Goal: Complete application form

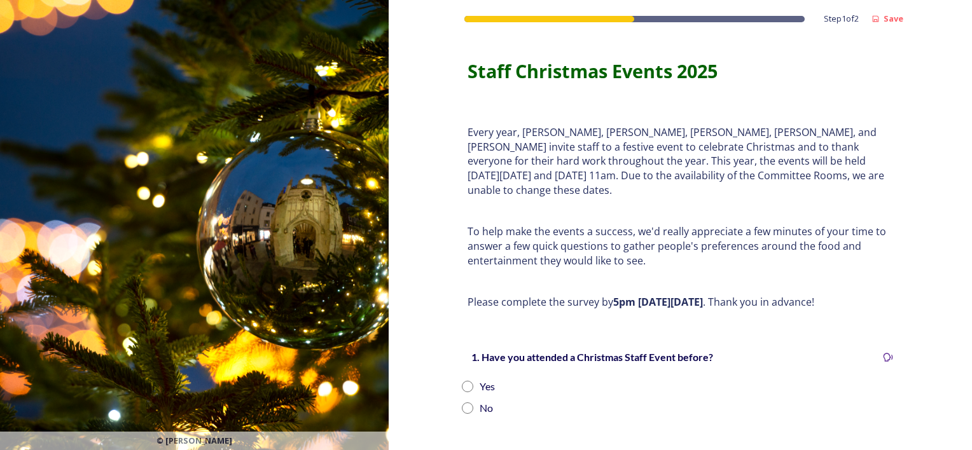
click at [460, 382] on div "1. Have you attended a Christmas Staff Event before? Yes No" at bounding box center [681, 382] width 458 height 92
click at [469, 361] on div "1. Have you attended a Christmas Staff Event before? Yes No" at bounding box center [681, 382] width 458 height 92
click at [463, 381] on input "radio" at bounding box center [467, 386] width 11 height 11
radio input "true"
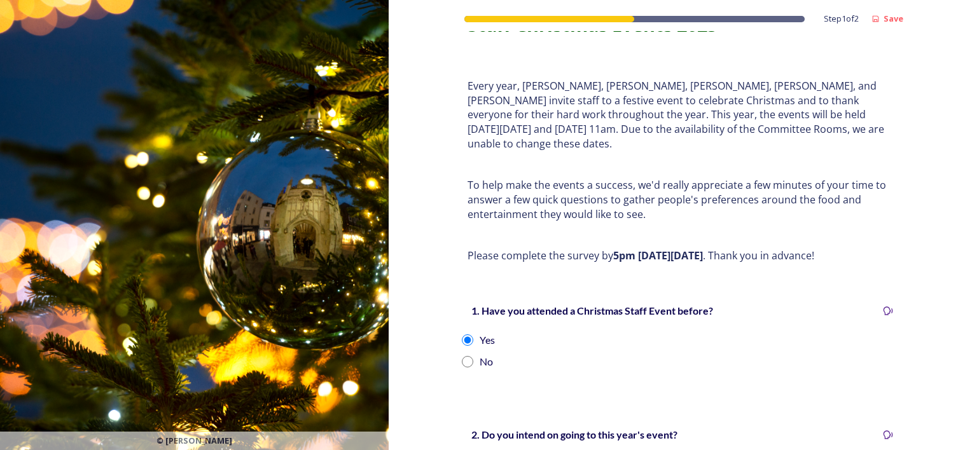
scroll to position [127, 0]
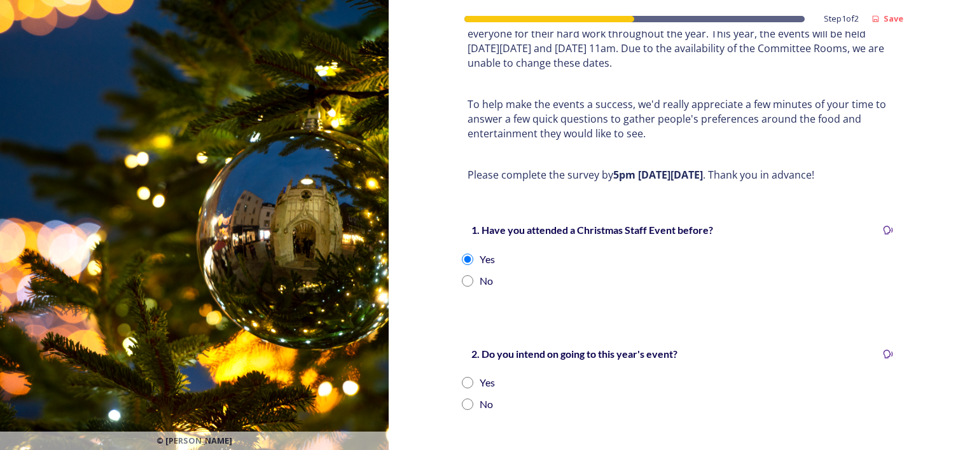
click at [467, 377] on input "radio" at bounding box center [467, 382] width 11 height 11
radio input "true"
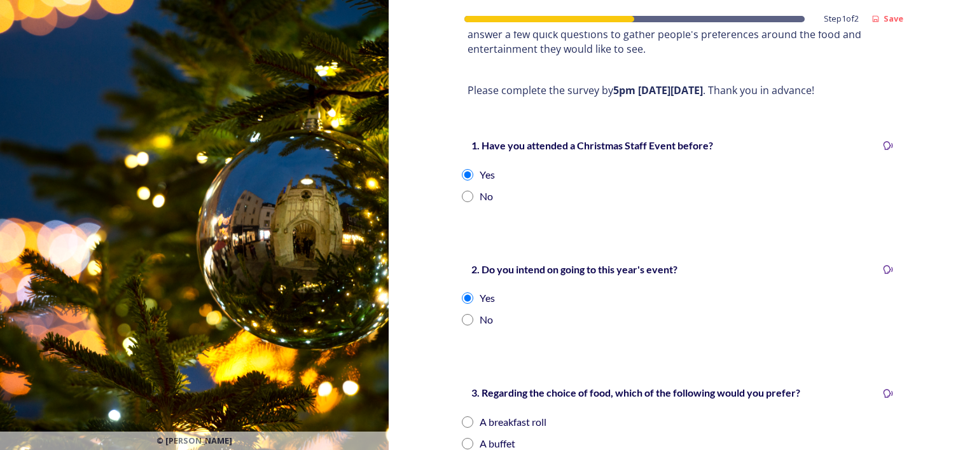
scroll to position [382, 0]
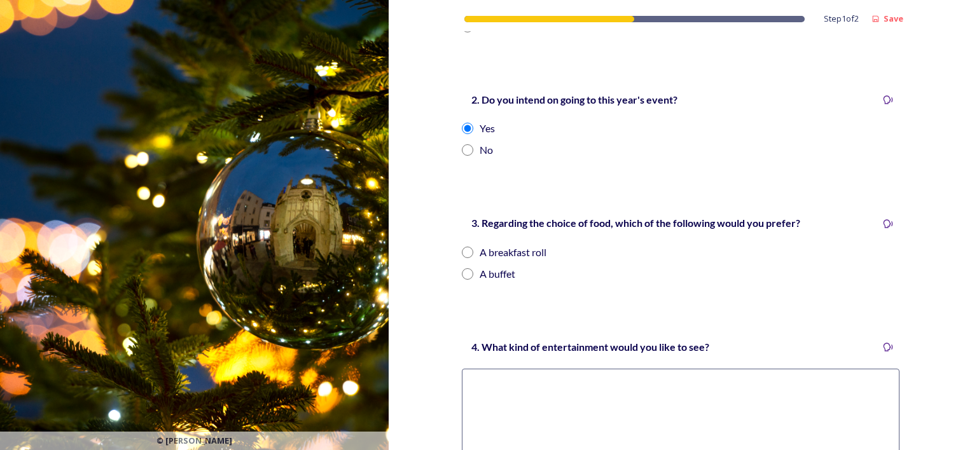
click at [529, 245] on div "A breakfast roll" at bounding box center [513, 252] width 67 height 15
radio input "true"
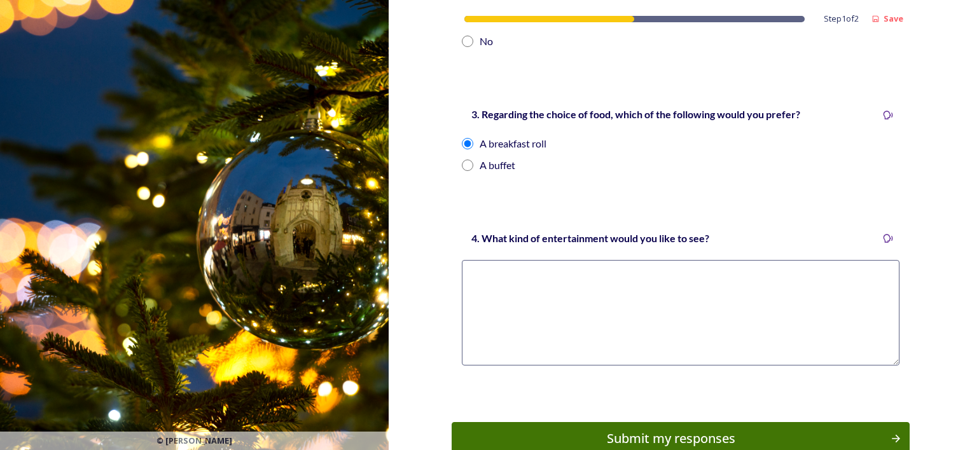
scroll to position [554, 0]
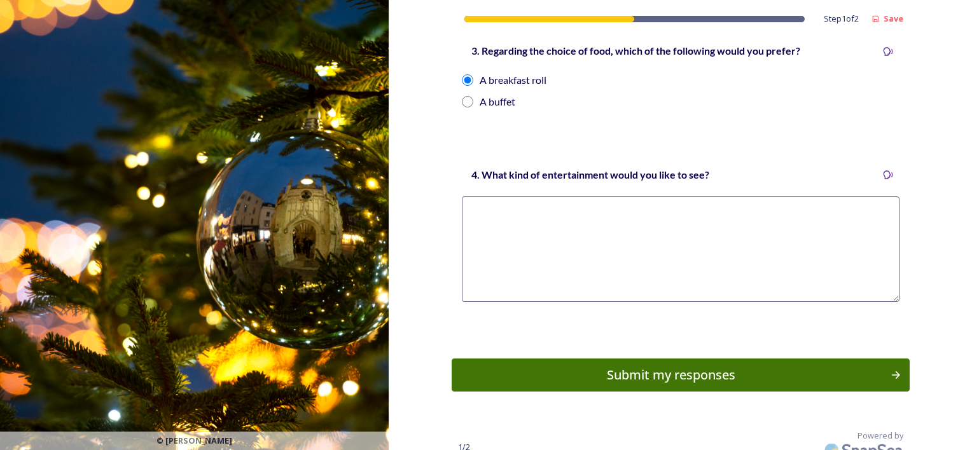
click at [650, 197] on textarea at bounding box center [681, 250] width 438 height 106
click at [654, 366] on div "Submit my responses" at bounding box center [671, 375] width 430 height 19
